Goal: Task Accomplishment & Management: Manage account settings

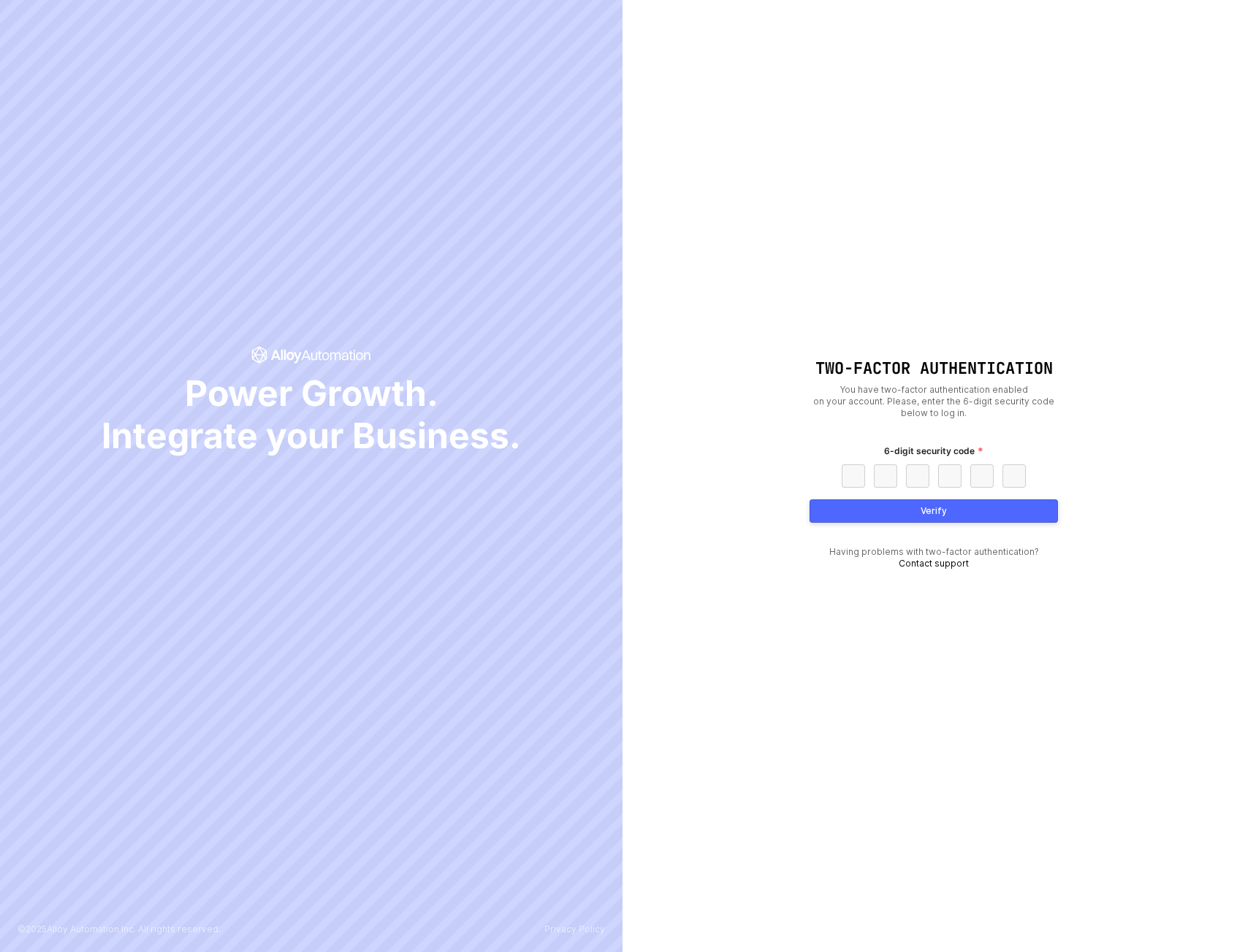
click at [989, 306] on div "Two-Factor Authentication You have two-factor authentication enabled on your ac…" at bounding box center [934, 476] width 622 height 952
drag, startPoint x: 1025, startPoint y: 209, endPoint x: 1093, endPoint y: 237, distance: 73.5
click at [1025, 209] on div "Two-Factor Authentication You have two-factor authentication enabled on your ac…" at bounding box center [934, 476] width 622 height 952
click at [976, 151] on div "Two-Factor Authentication You have two-factor authentication enabled on your ac…" at bounding box center [934, 476] width 622 height 952
